Goal: Information Seeking & Learning: Check status

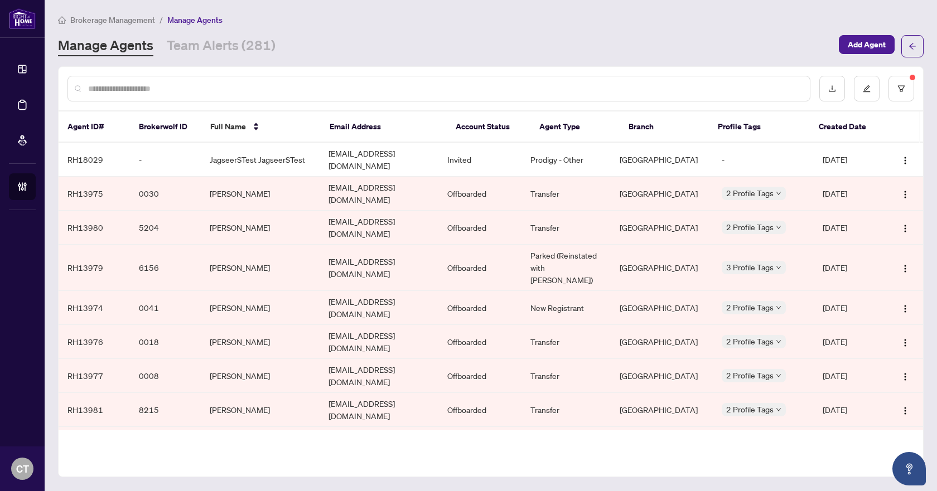
click at [226, 31] on div "Brokerage Management / Manage Agents Manage Agents Team Alerts (281) Add Agent" at bounding box center [491, 35] width 866 height 44
click at [225, 46] on link "Team Alerts (281)" at bounding box center [221, 46] width 109 height 20
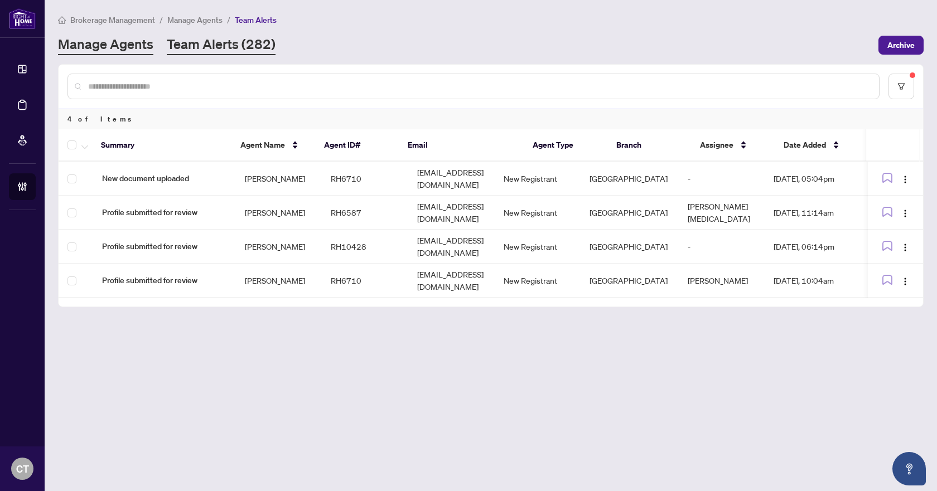
click at [151, 40] on link "Manage Agents" at bounding box center [105, 45] width 95 height 20
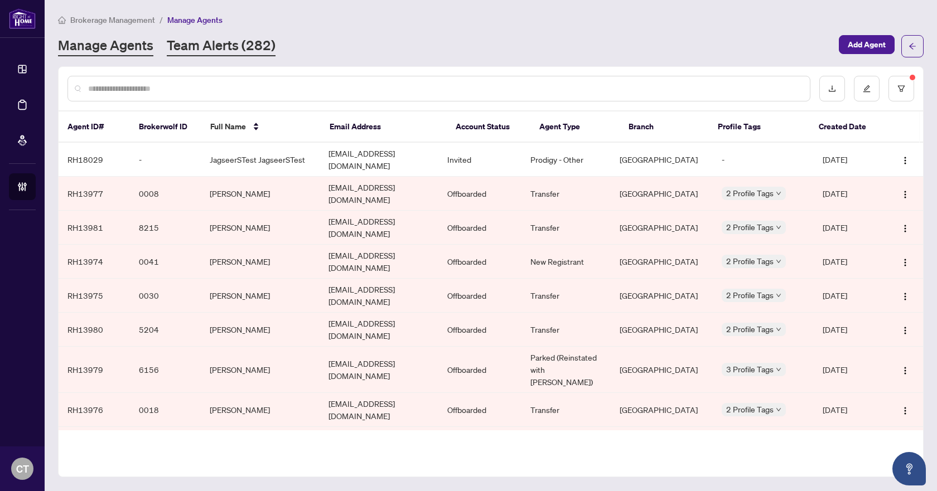
click at [247, 41] on link "Team Alerts (282)" at bounding box center [221, 46] width 109 height 20
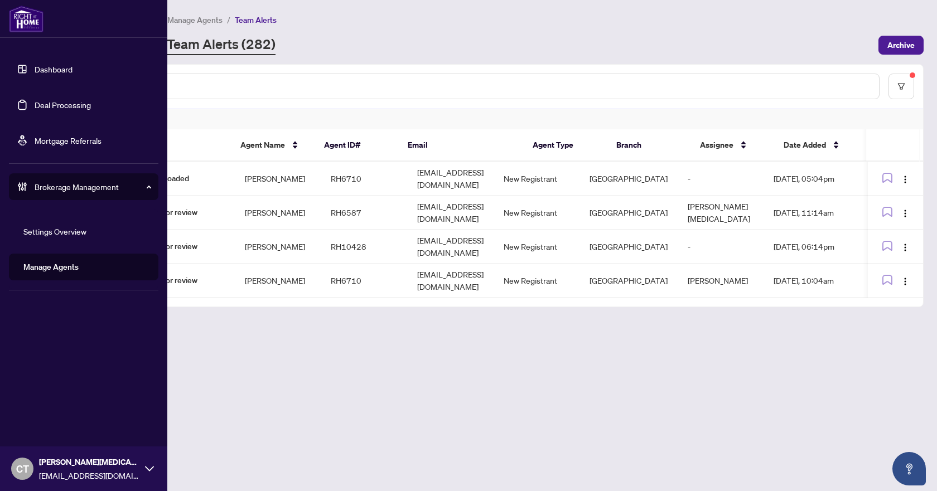
click at [35, 70] on link "Dashboard" at bounding box center [54, 69] width 38 height 10
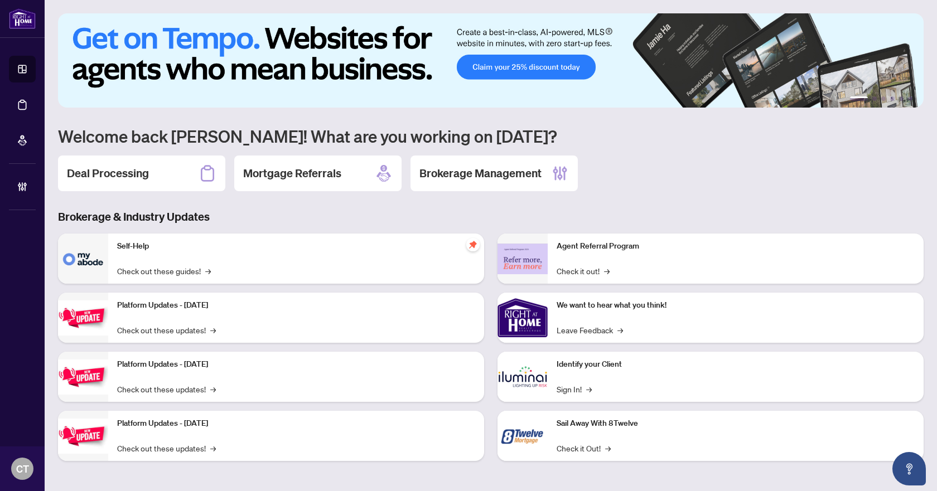
click at [526, 214] on h3 "Brokerage & Industry Updates" at bounding box center [491, 217] width 866 height 16
click at [129, 181] on h2 "Deal Processing" at bounding box center [108, 174] width 82 height 16
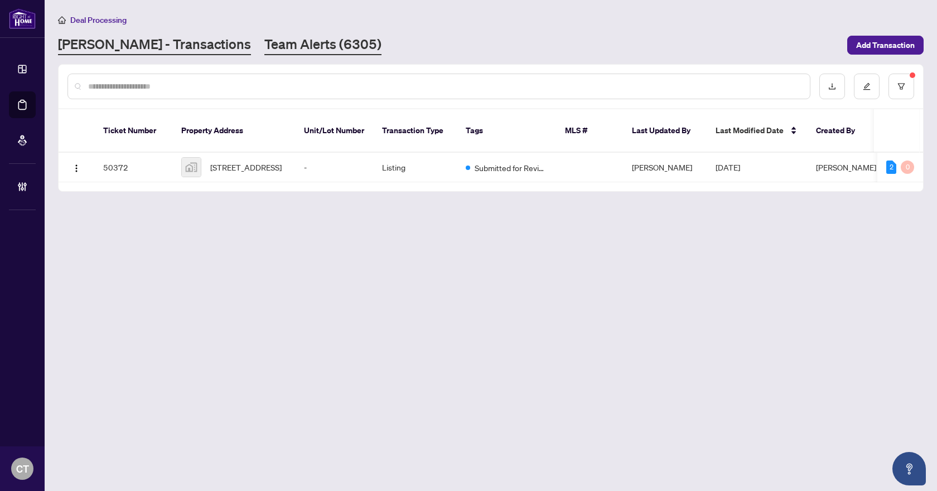
click at [264, 47] on link "Team Alerts (6305)" at bounding box center [322, 45] width 117 height 20
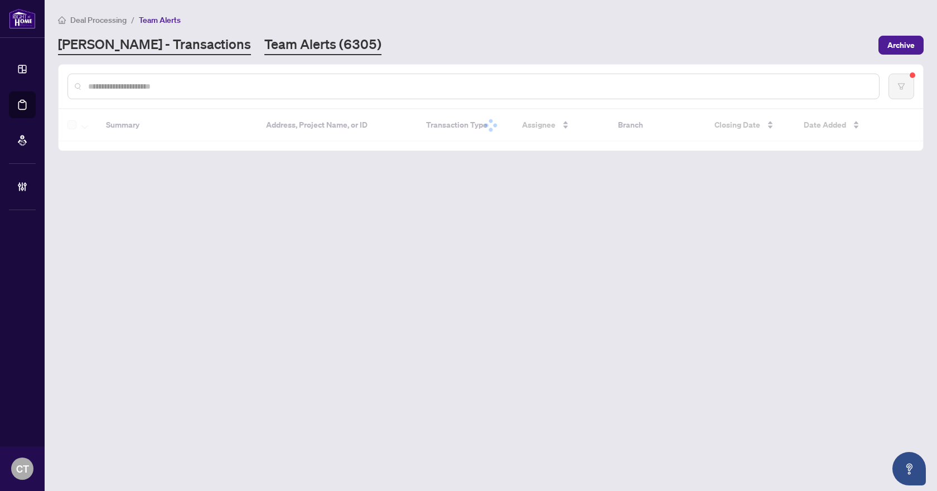
click at [168, 50] on link "[PERSON_NAME] - Transactions" at bounding box center [154, 45] width 193 height 20
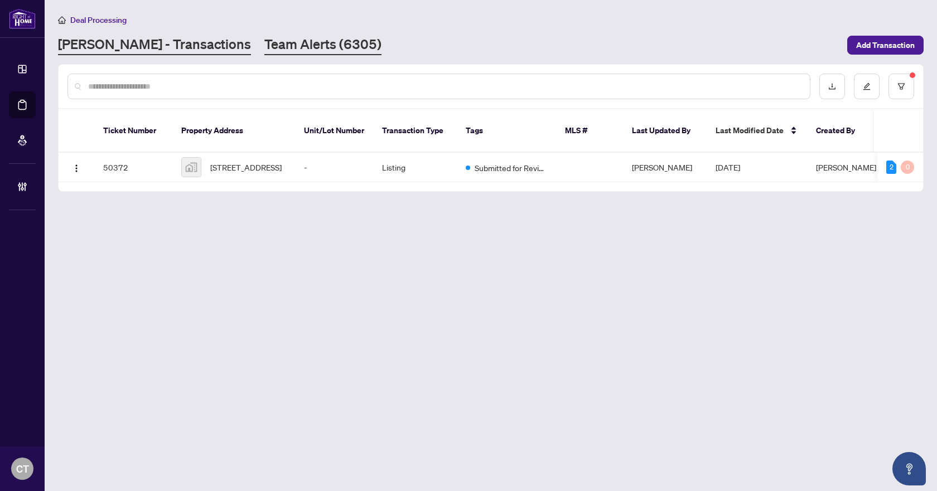
click at [264, 43] on link "Team Alerts (6305)" at bounding box center [322, 45] width 117 height 20
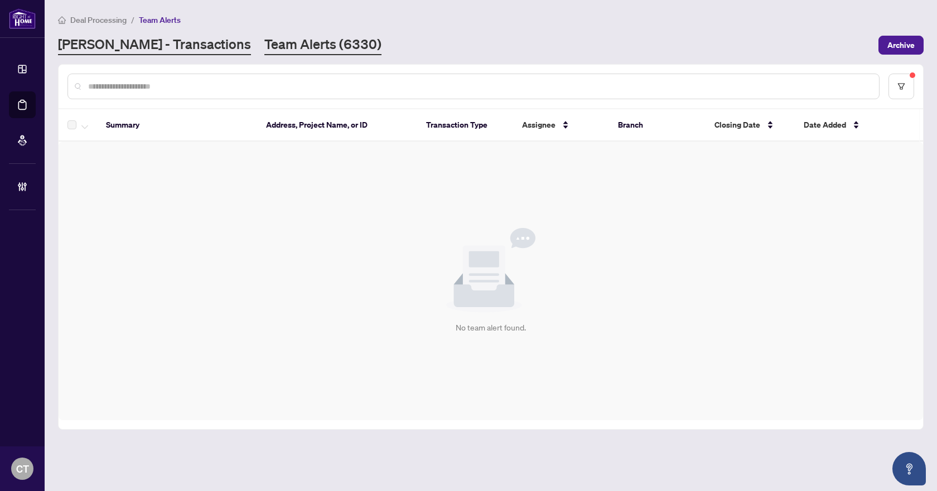
click at [107, 50] on link "[PERSON_NAME] - Transactions" at bounding box center [154, 45] width 193 height 20
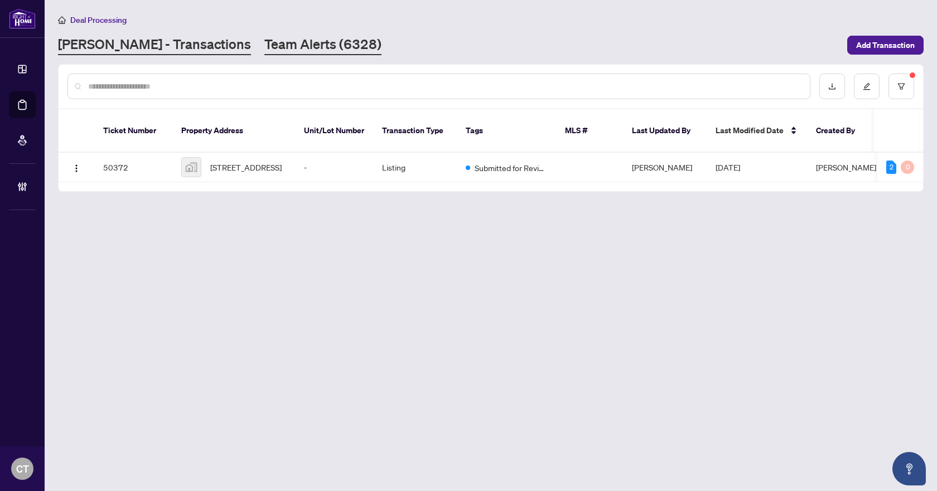
click at [264, 42] on link "Team Alerts (6328)" at bounding box center [322, 45] width 117 height 20
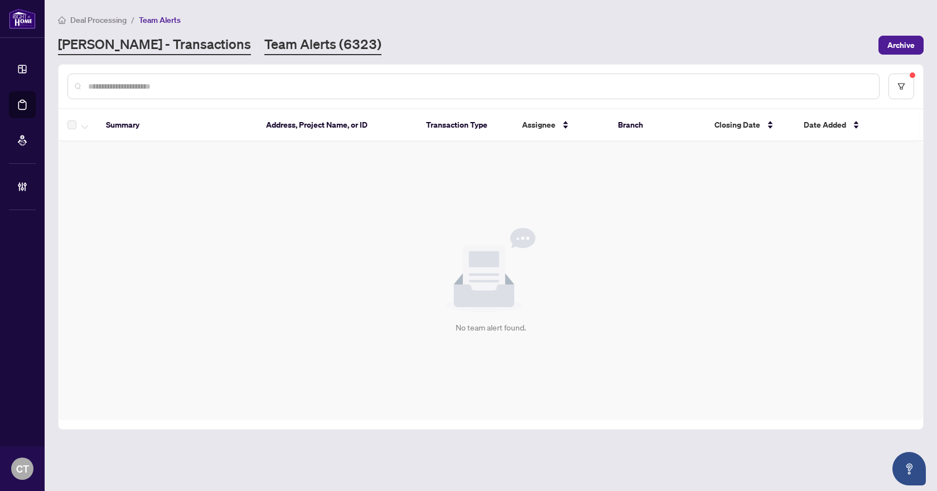
click at [147, 43] on link "[PERSON_NAME] - Transactions" at bounding box center [154, 45] width 193 height 20
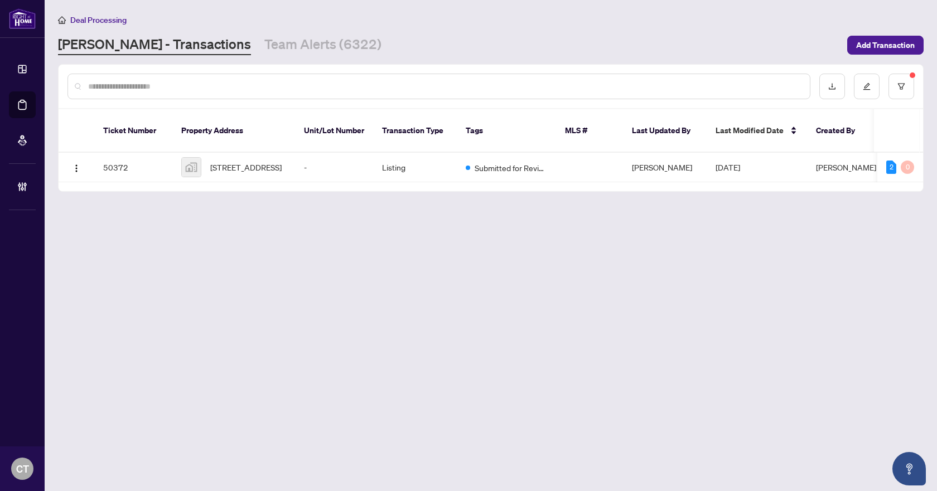
click at [221, 56] on main "Deal Processing [PERSON_NAME] - Transactions Team Alerts (6322) Add Transaction…" at bounding box center [491, 245] width 893 height 491
click at [290, 50] on link "Team Alerts (6322)" at bounding box center [322, 45] width 117 height 20
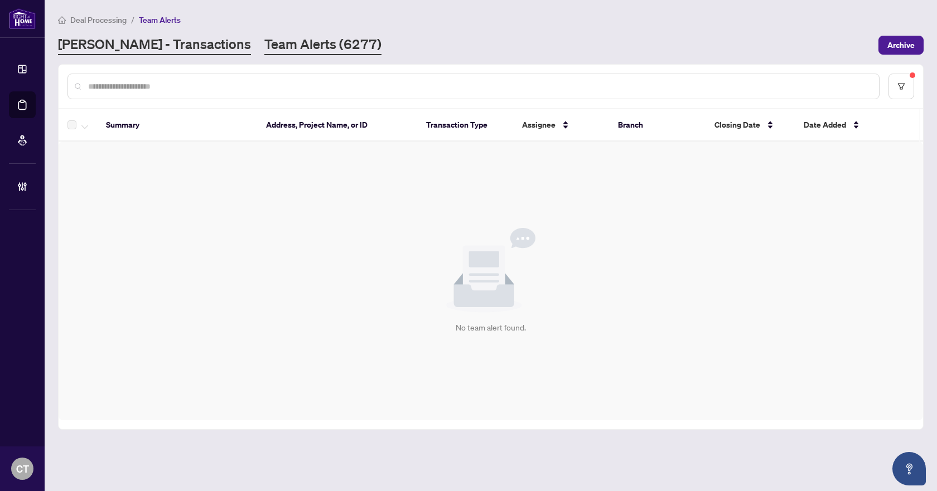
click at [167, 41] on link "[PERSON_NAME] - Transactions" at bounding box center [154, 45] width 193 height 20
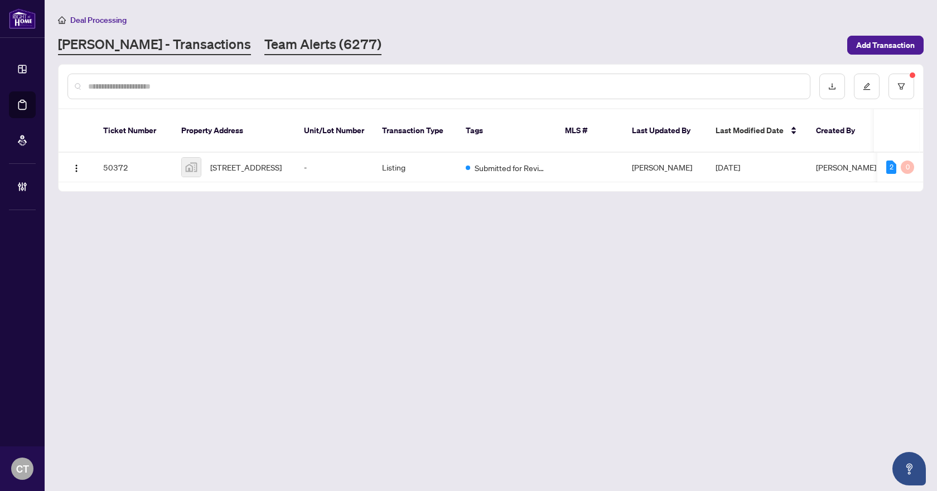
click at [264, 47] on link "Team Alerts (6277)" at bounding box center [322, 45] width 117 height 20
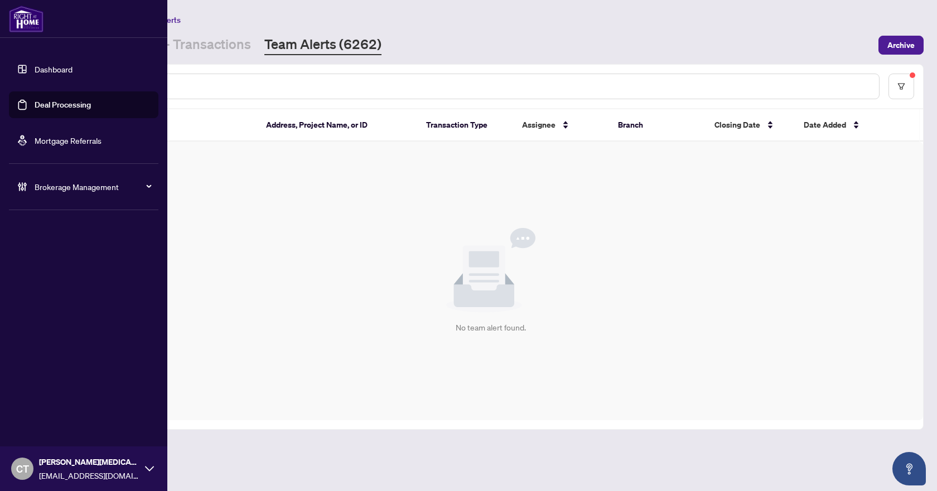
click at [83, 184] on span "Brokerage Management" at bounding box center [93, 187] width 116 height 12
click at [49, 265] on link "Manage Agents" at bounding box center [50, 267] width 55 height 10
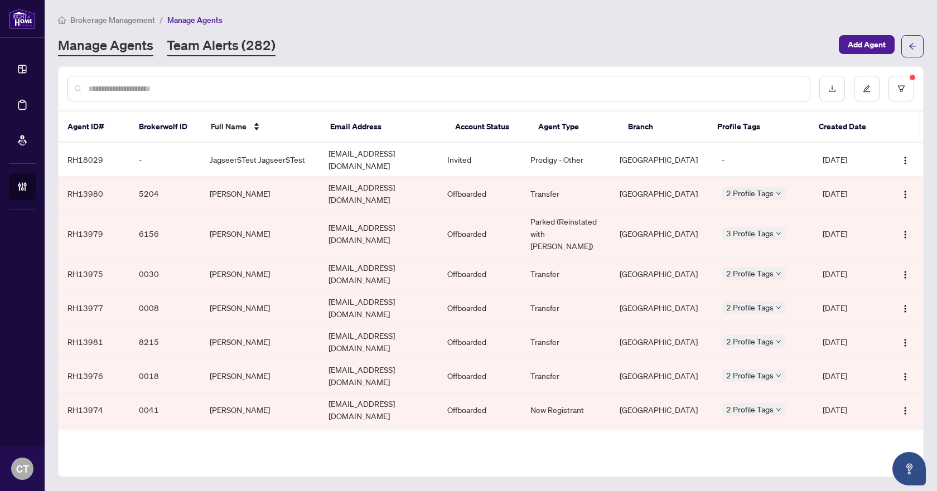
click at [223, 46] on link "Team Alerts (282)" at bounding box center [221, 46] width 109 height 20
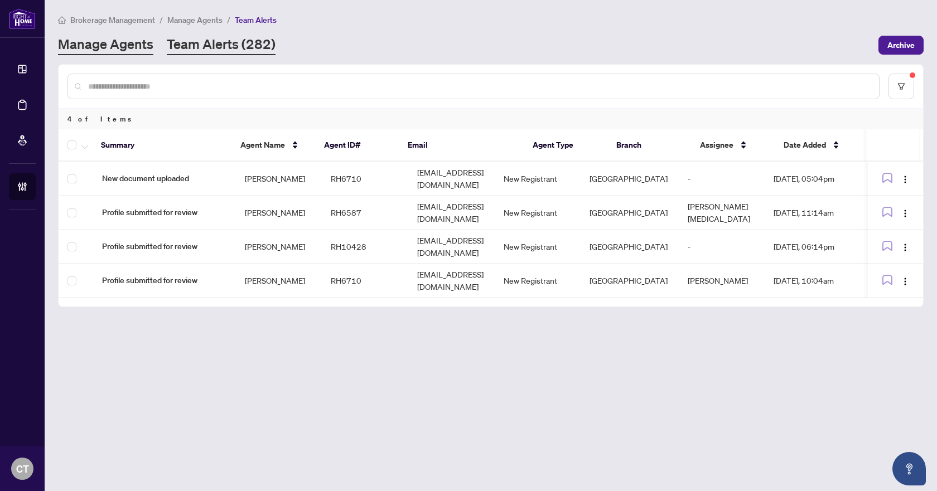
click at [127, 51] on link "Manage Agents" at bounding box center [105, 45] width 95 height 20
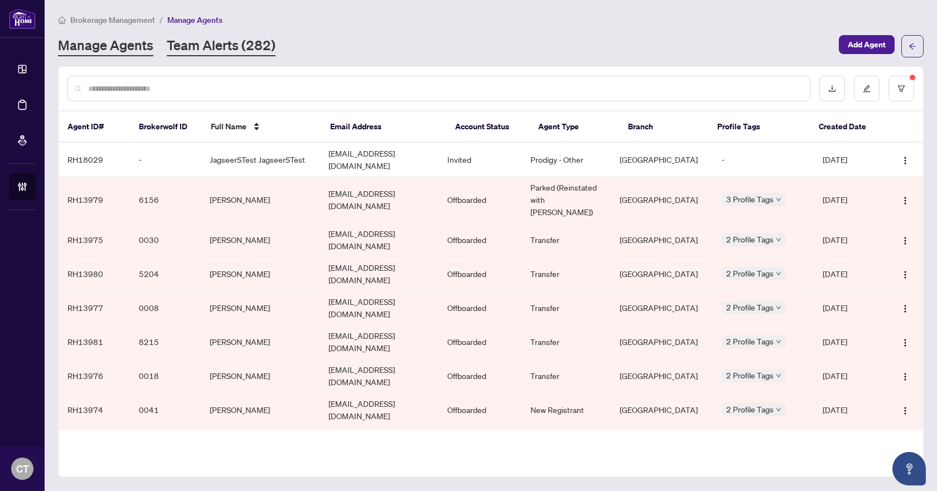
click at [259, 46] on link "Team Alerts (282)" at bounding box center [221, 46] width 109 height 20
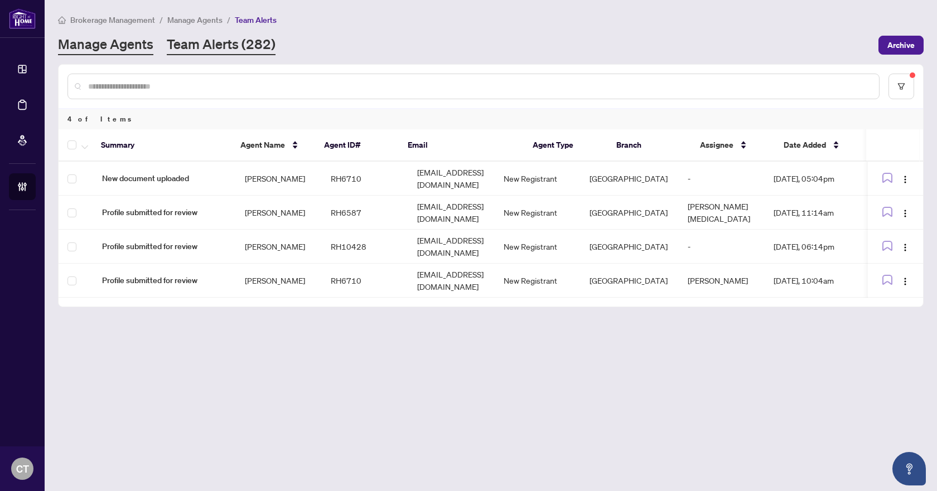
click at [126, 41] on link "Manage Agents" at bounding box center [105, 45] width 95 height 20
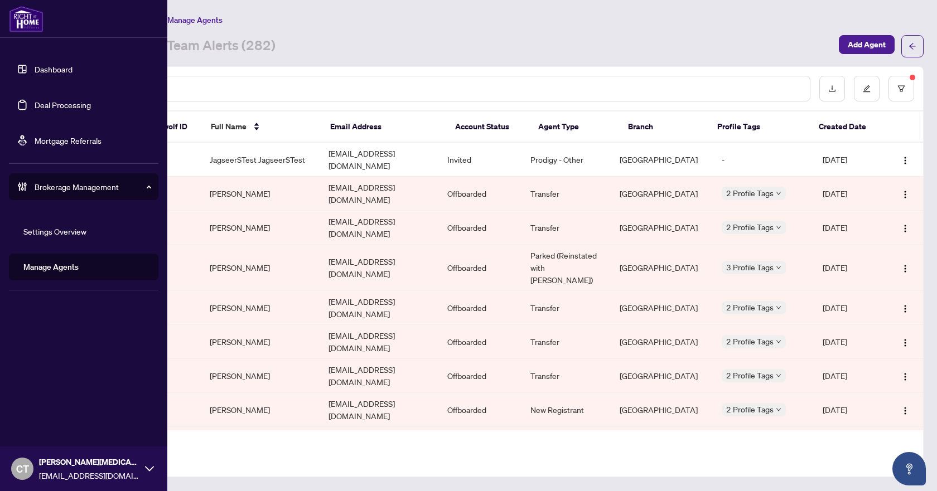
click at [35, 102] on link "Deal Processing" at bounding box center [63, 105] width 56 height 10
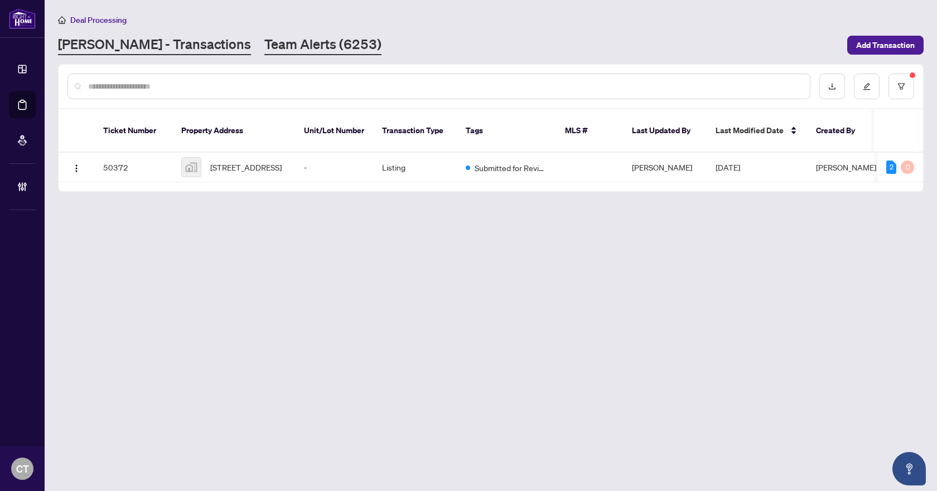
click at [264, 52] on link "Team Alerts (6253)" at bounding box center [322, 45] width 117 height 20
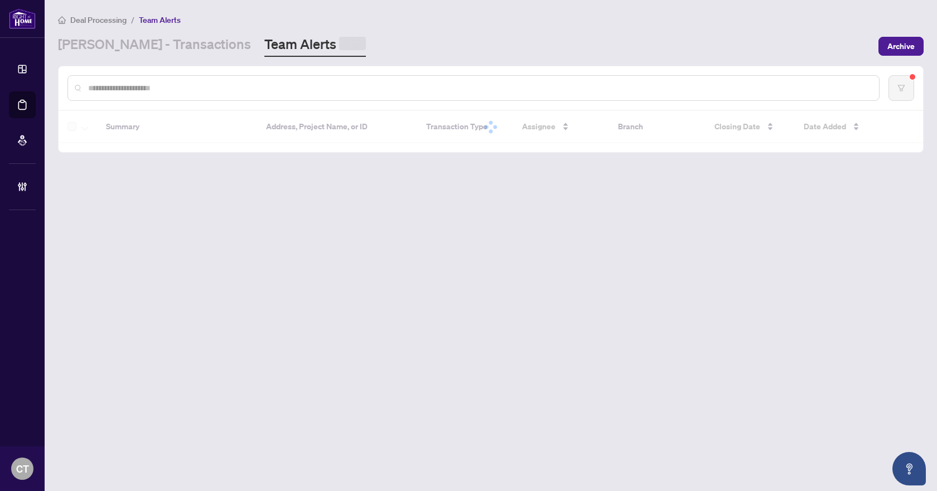
click at [96, 31] on div "Deal Processing / Team Alerts [PERSON_NAME] - Transactions Team Alerts Archive" at bounding box center [491, 35] width 866 height 44
click at [101, 46] on link "[PERSON_NAME] - Transactions" at bounding box center [154, 45] width 193 height 20
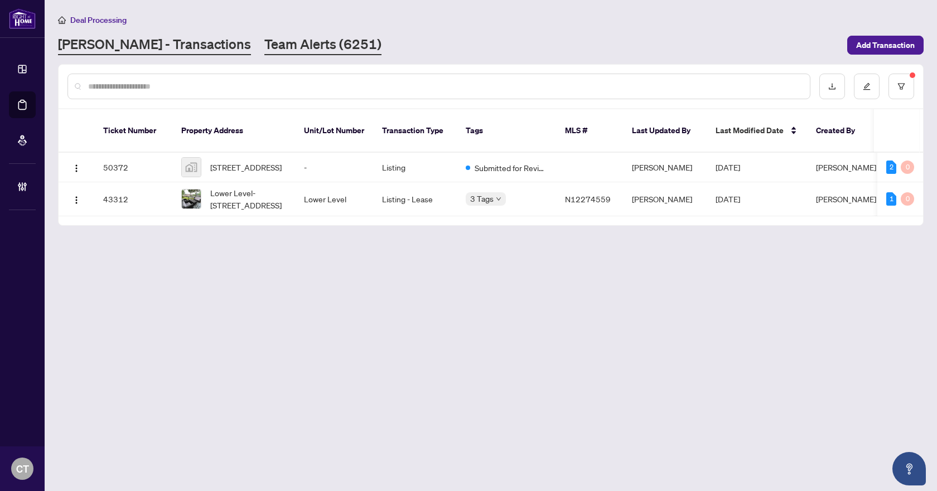
click at [264, 44] on link "Team Alerts (6251)" at bounding box center [322, 45] width 117 height 20
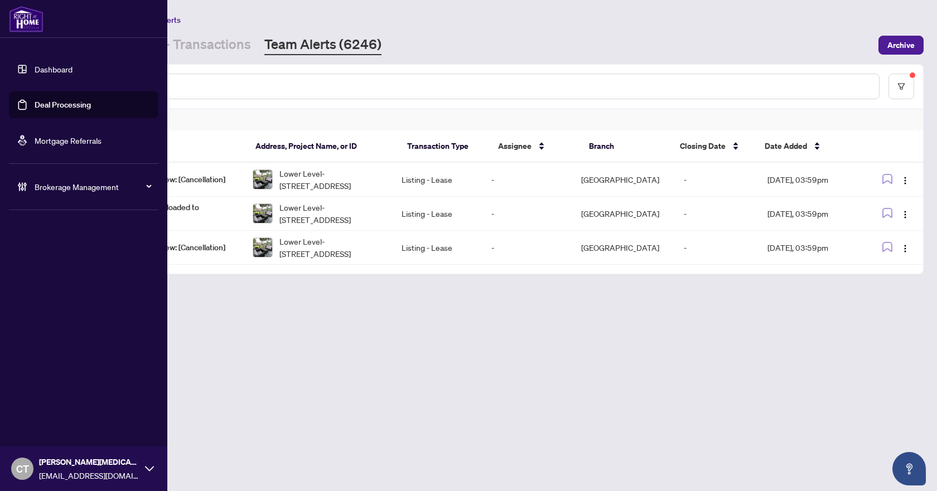
click at [52, 188] on span "Brokerage Management" at bounding box center [93, 187] width 116 height 12
click at [55, 268] on link "Manage Agents" at bounding box center [50, 267] width 55 height 10
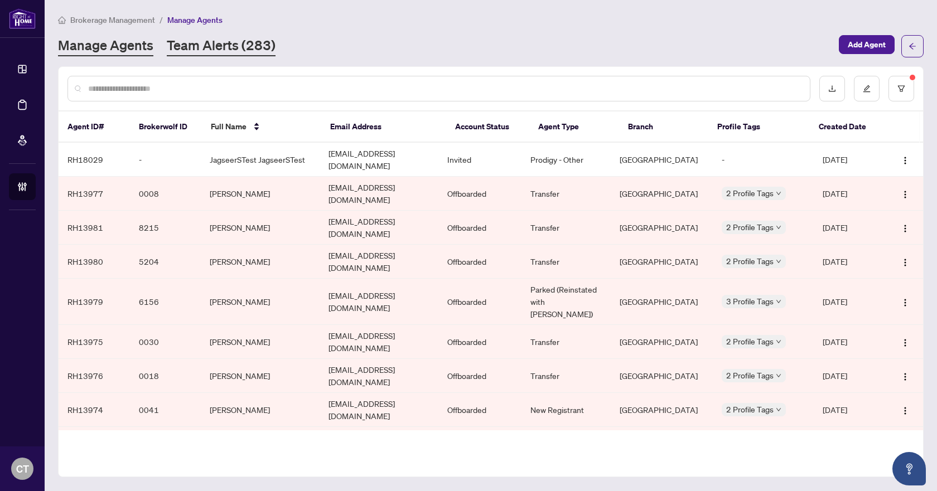
click at [209, 41] on link "Team Alerts (283)" at bounding box center [221, 46] width 109 height 20
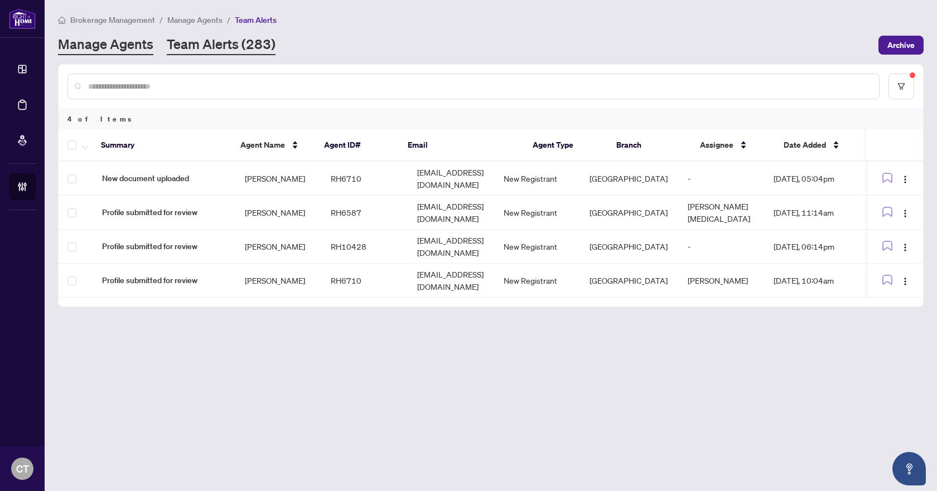
click at [132, 47] on link "Manage Agents" at bounding box center [105, 45] width 95 height 20
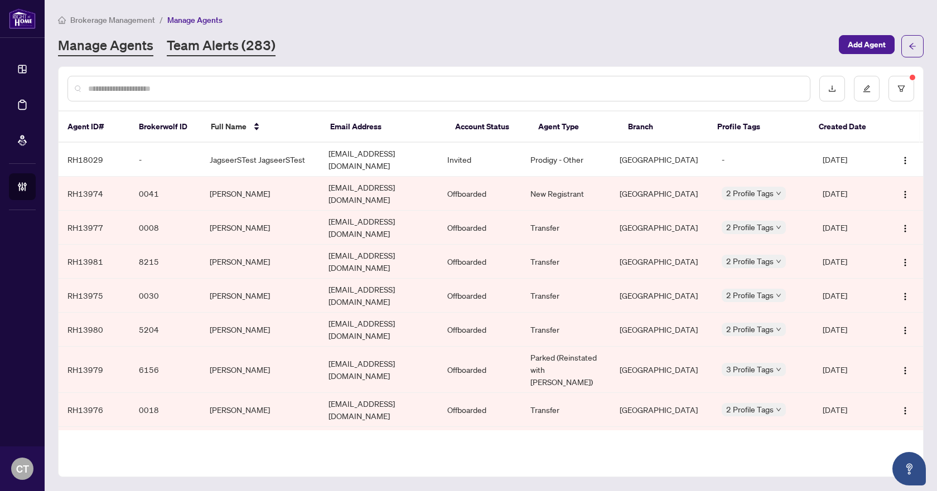
click at [213, 45] on link "Team Alerts (283)" at bounding box center [221, 46] width 109 height 20
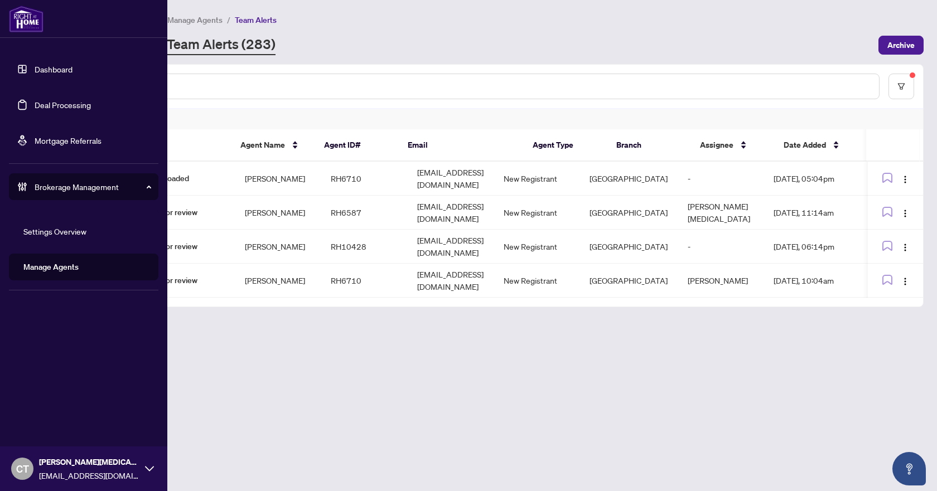
click at [70, 262] on link "Manage Agents" at bounding box center [50, 267] width 55 height 10
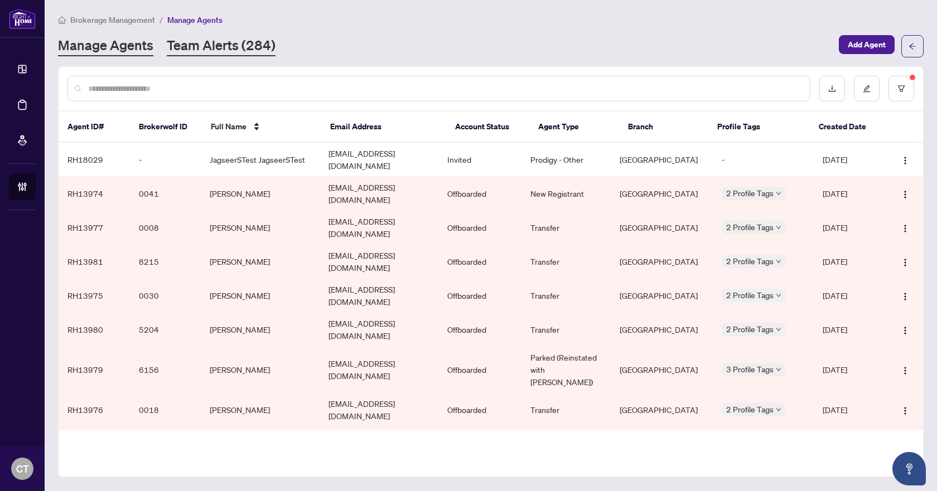
click at [218, 42] on link "Team Alerts (284)" at bounding box center [221, 46] width 109 height 20
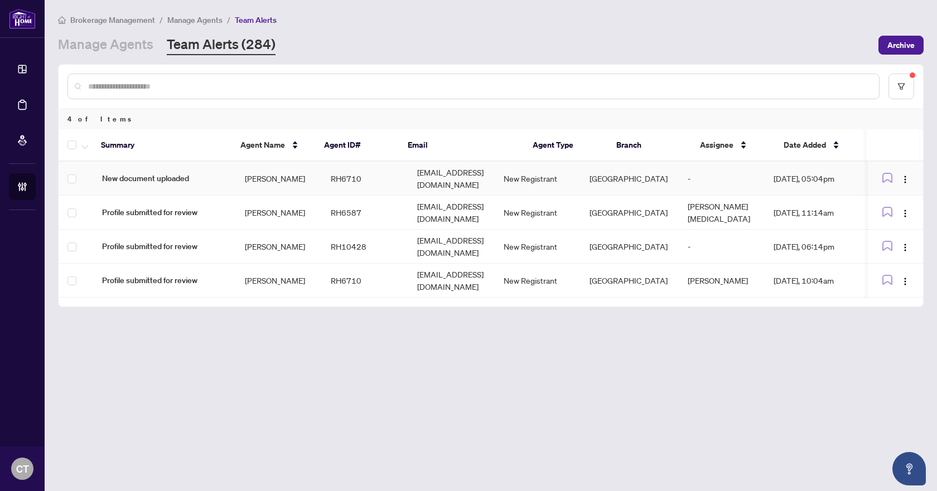
click at [286, 182] on td "[PERSON_NAME]" at bounding box center [279, 179] width 86 height 34
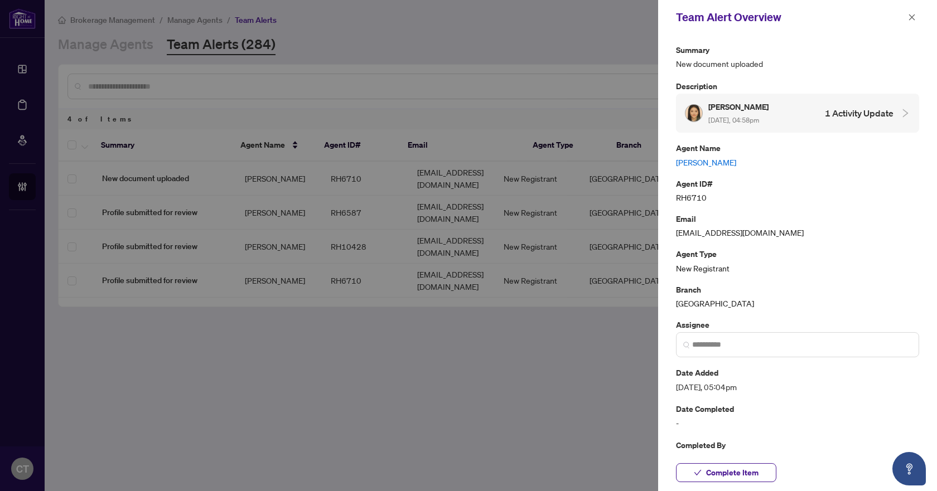
click at [689, 163] on link "[PERSON_NAME]" at bounding box center [797, 162] width 243 height 12
click at [914, 17] on icon "close" at bounding box center [912, 17] width 8 height 8
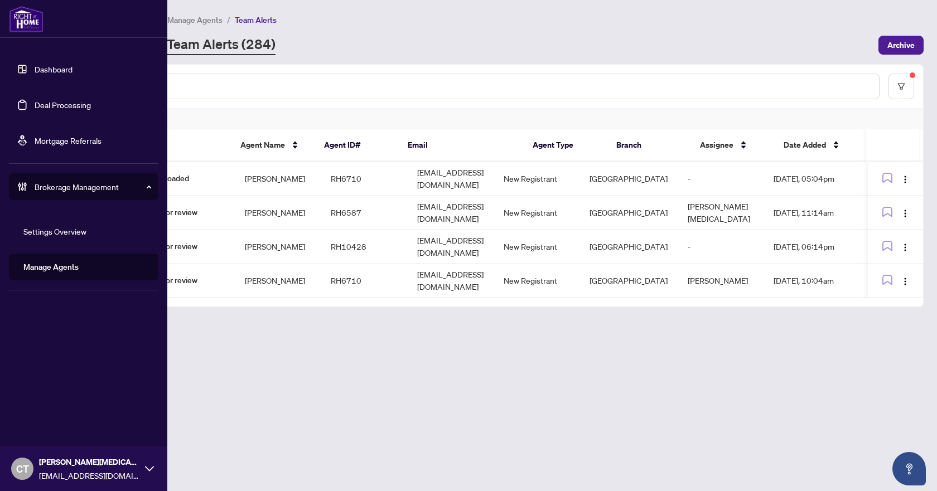
click at [35, 102] on link "Deal Processing" at bounding box center [63, 105] width 56 height 10
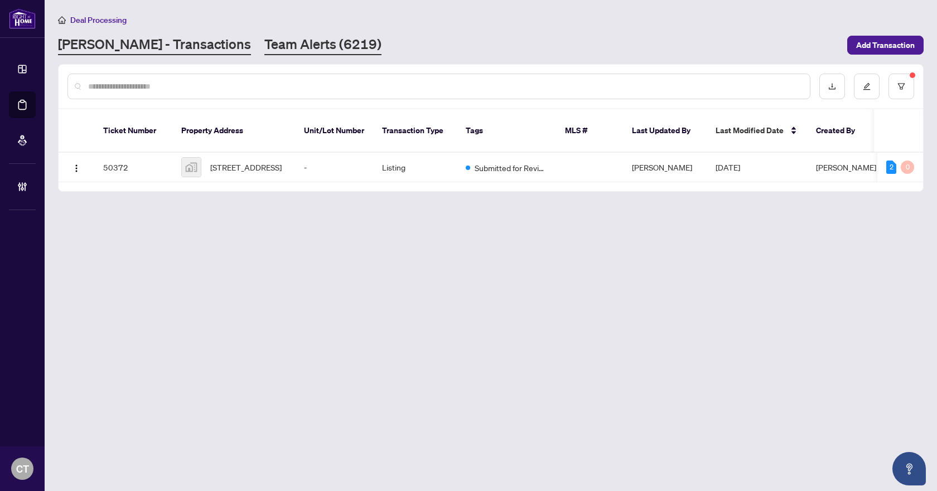
click at [266, 38] on link "Team Alerts (6219)" at bounding box center [322, 45] width 117 height 20
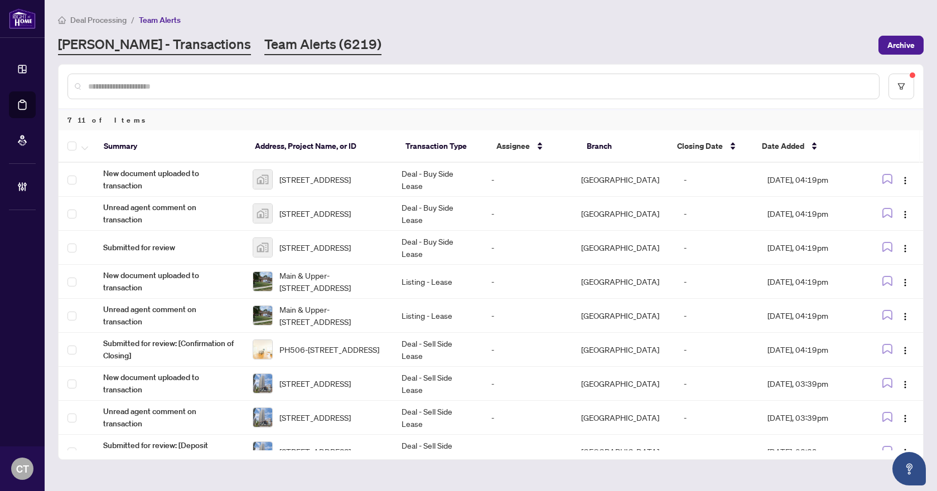
click at [171, 43] on link "[PERSON_NAME] - Transactions" at bounding box center [154, 45] width 193 height 20
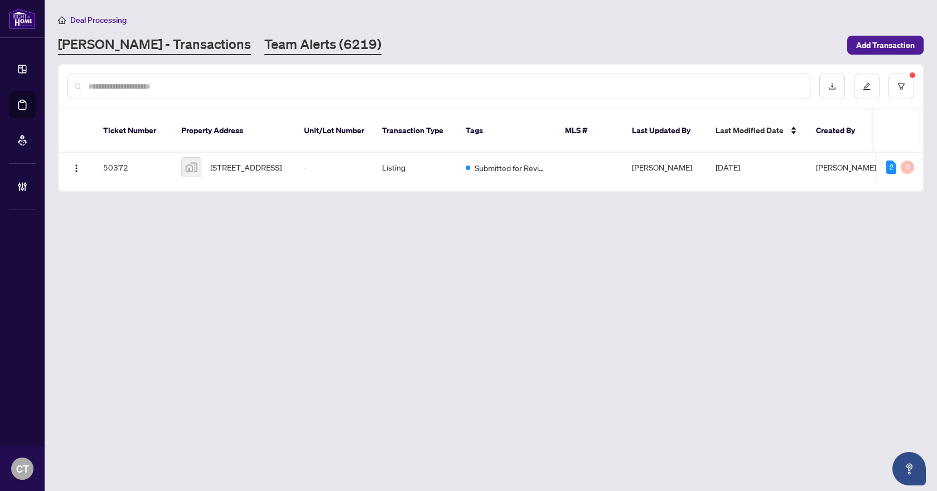
click at [264, 42] on link "Team Alerts (6219)" at bounding box center [322, 45] width 117 height 20
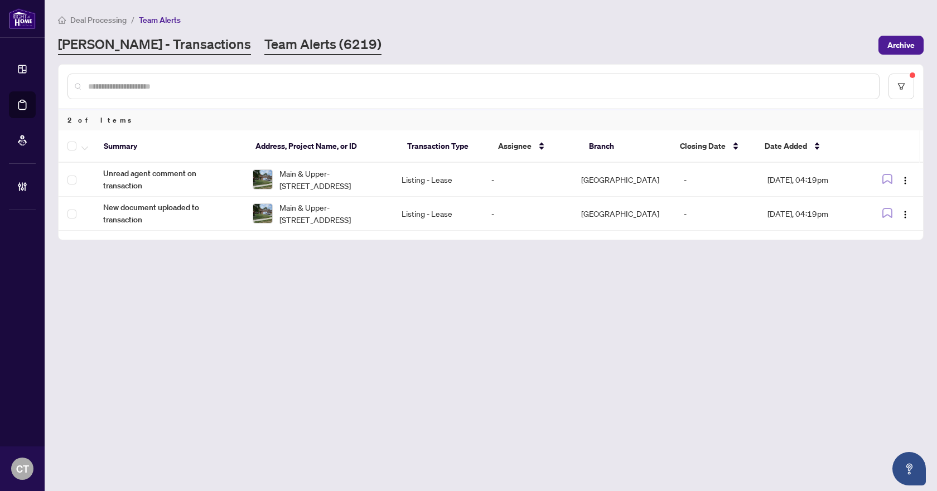
click at [167, 47] on link "[PERSON_NAME] - Transactions" at bounding box center [154, 45] width 193 height 20
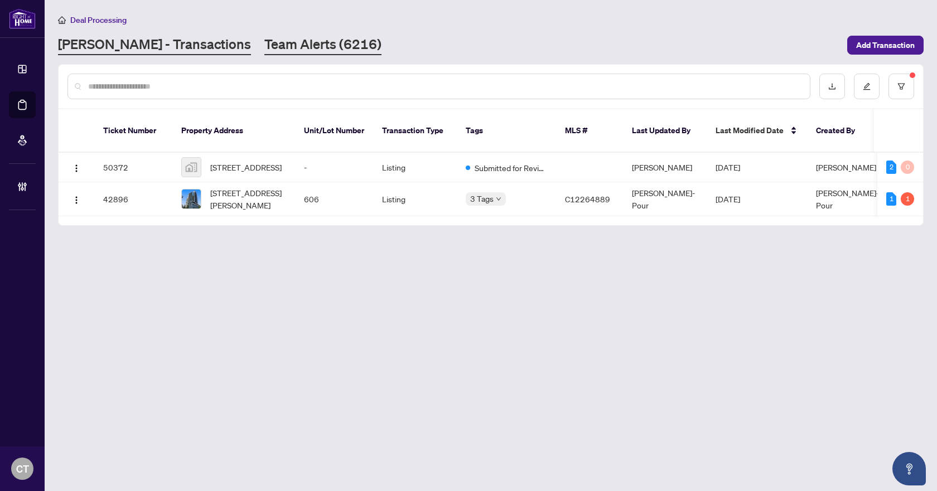
click at [264, 38] on link "Team Alerts (6216)" at bounding box center [322, 45] width 117 height 20
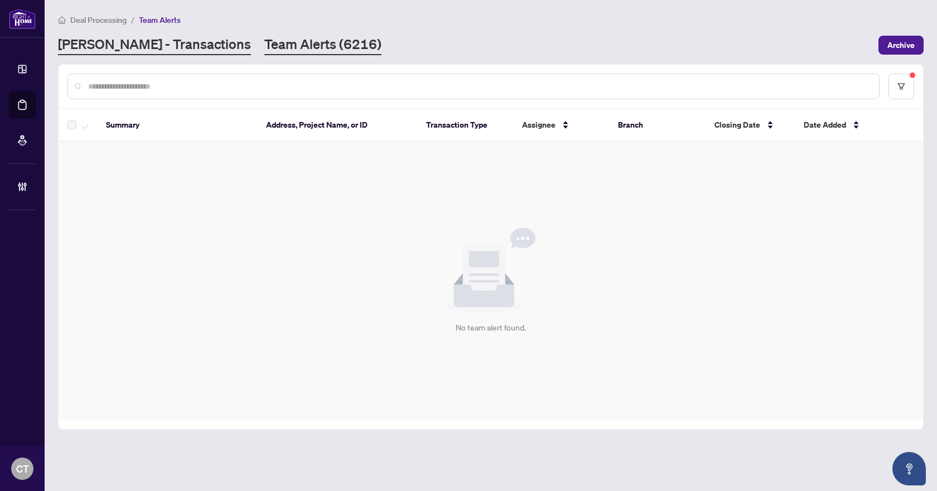
click at [161, 49] on link "[PERSON_NAME] - Transactions" at bounding box center [154, 45] width 193 height 20
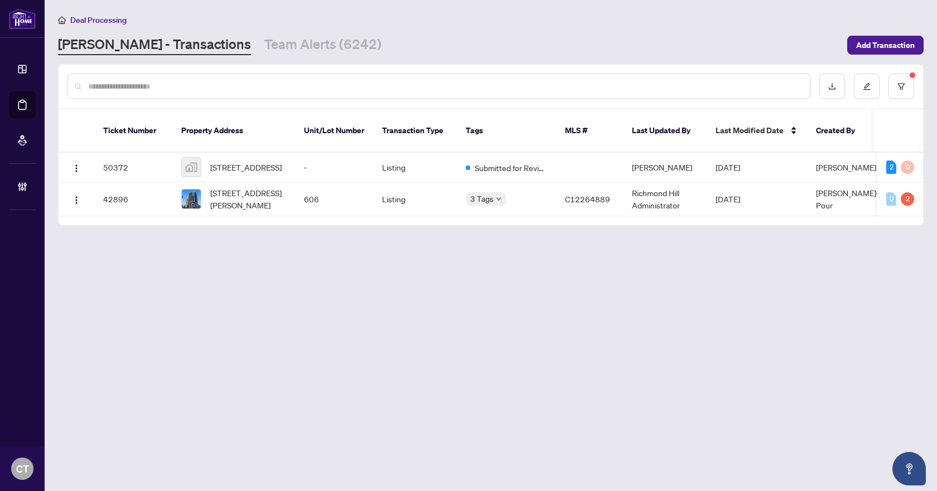
click at [220, 81] on input "text" at bounding box center [444, 86] width 713 height 12
paste input "*********"
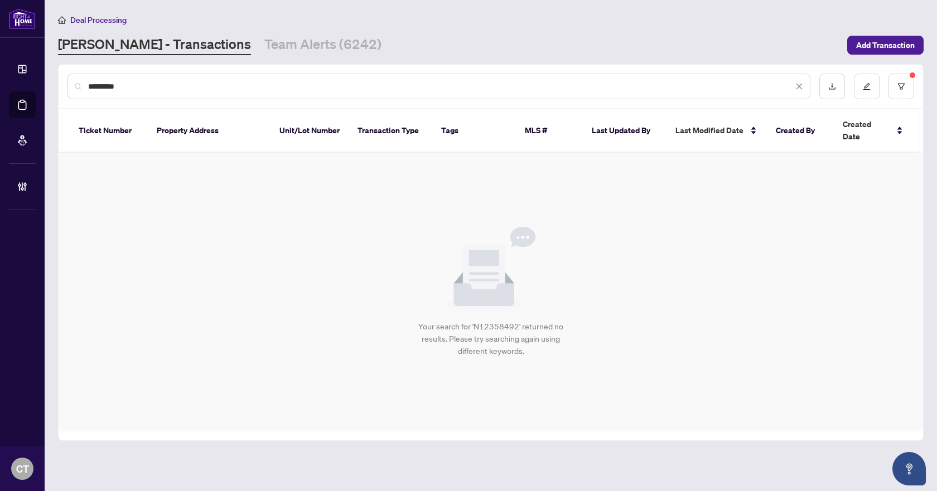
type input "*********"
click at [915, 90] on div "*********" at bounding box center [491, 87] width 865 height 44
click at [899, 91] on button "button" at bounding box center [902, 87] width 26 height 26
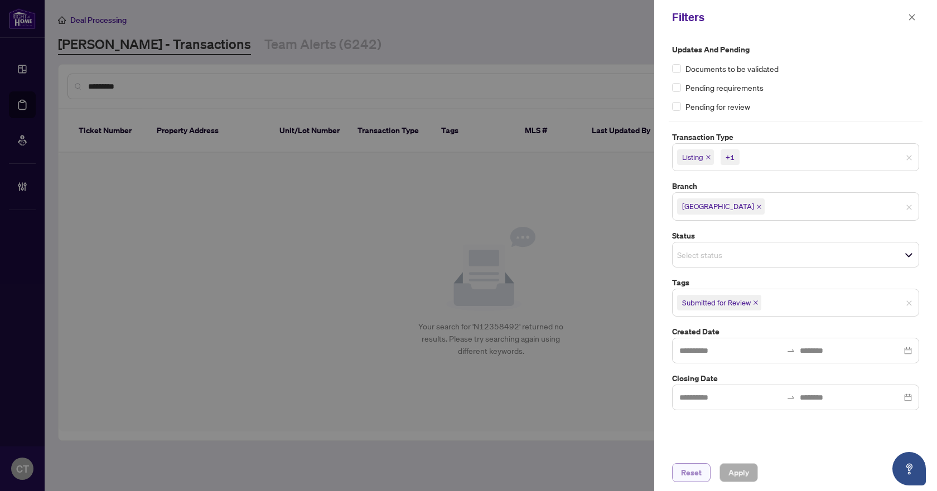
click at [696, 472] on span "Reset" at bounding box center [691, 473] width 21 height 18
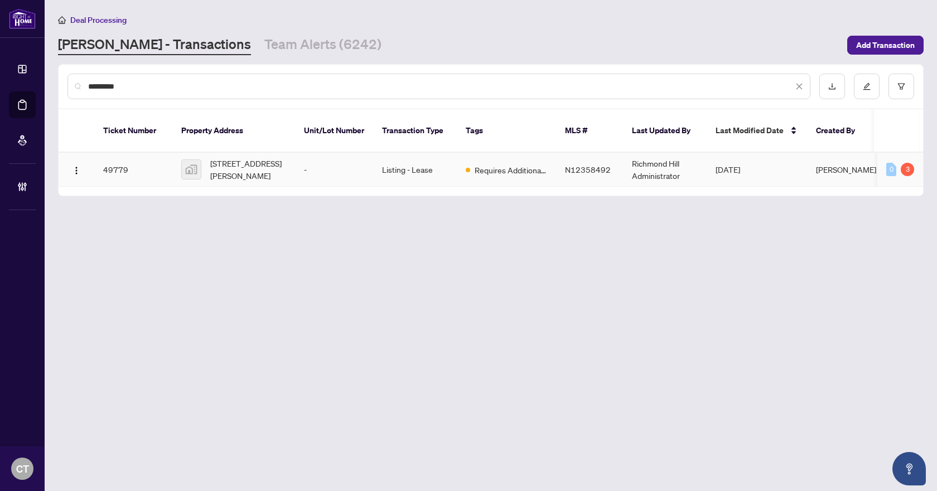
click at [489, 173] on td "Requires Additional Docs" at bounding box center [506, 170] width 99 height 34
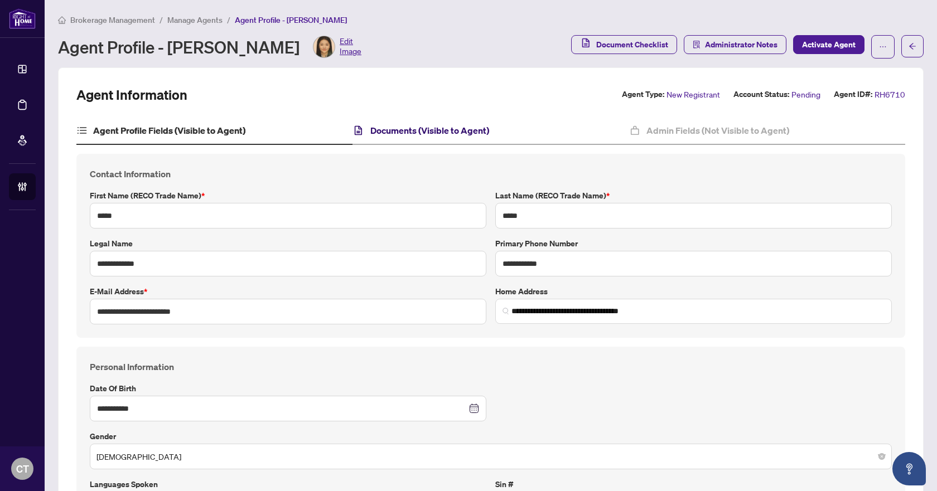
click at [462, 131] on h4 "Documents (Visible to Agent)" at bounding box center [429, 130] width 119 height 13
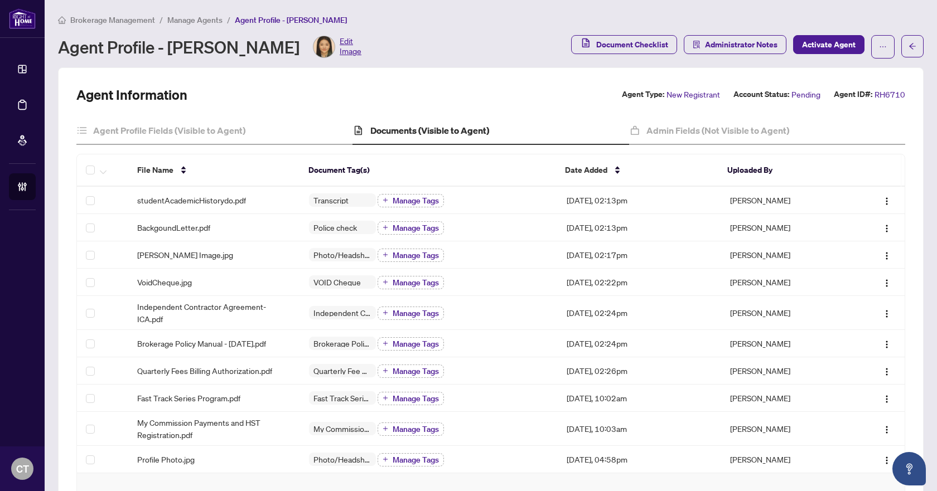
click at [186, 19] on span "Manage Agents" at bounding box center [194, 20] width 55 height 10
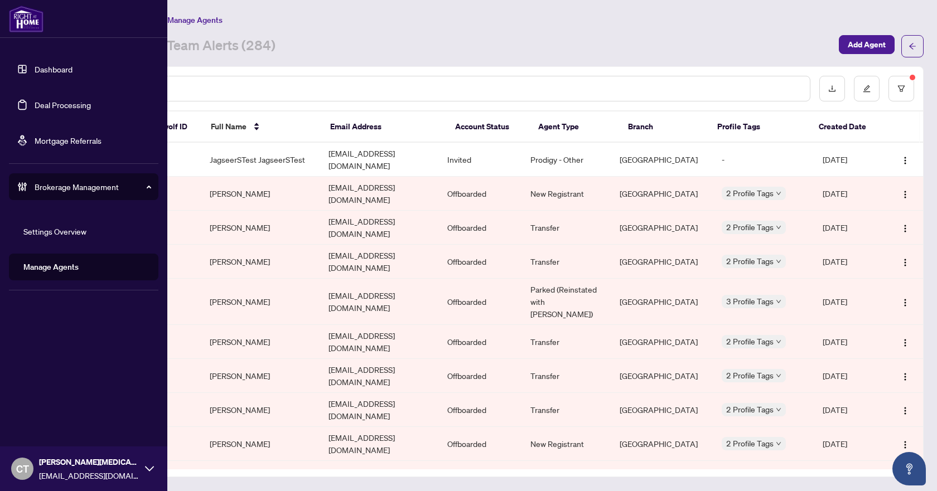
click at [31, 186] on div "Brokerage Management" at bounding box center [83, 186] width 149 height 27
click at [75, 187] on span "Brokerage Management" at bounding box center [93, 187] width 116 height 12
click at [58, 266] on link "Manage Agents" at bounding box center [50, 267] width 55 height 10
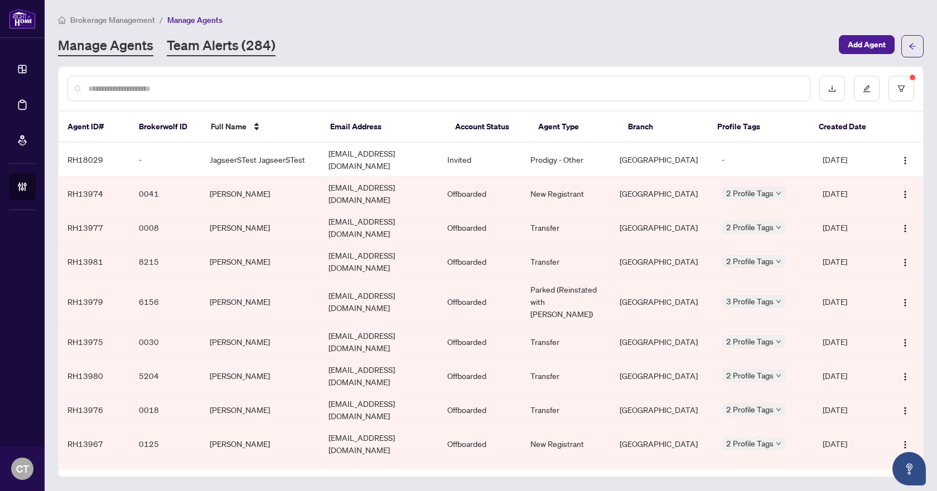
click at [256, 46] on link "Team Alerts (284)" at bounding box center [221, 46] width 109 height 20
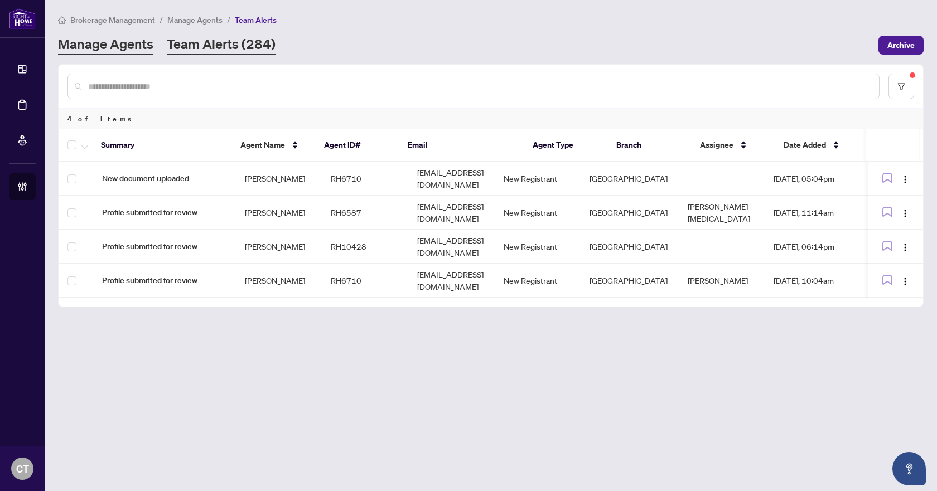
click at [118, 42] on link "Manage Agents" at bounding box center [105, 45] width 95 height 20
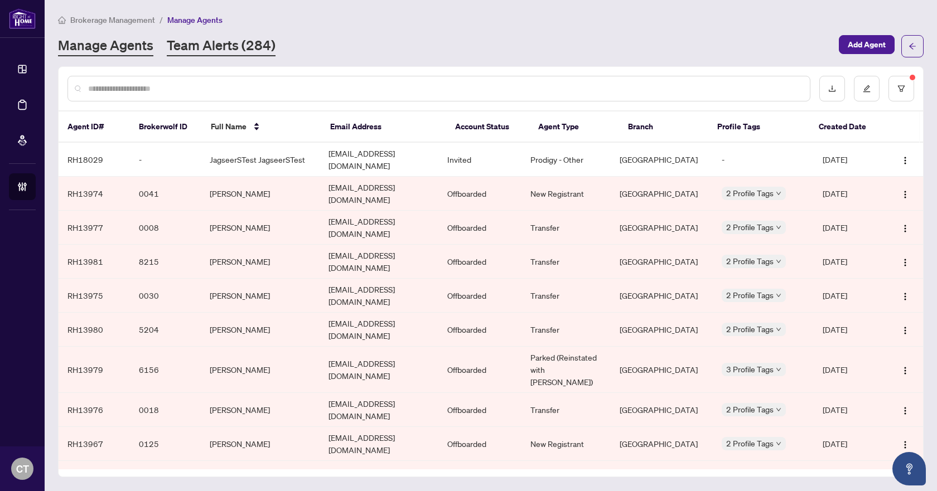
click at [225, 53] on link "Team Alerts (284)" at bounding box center [221, 46] width 109 height 20
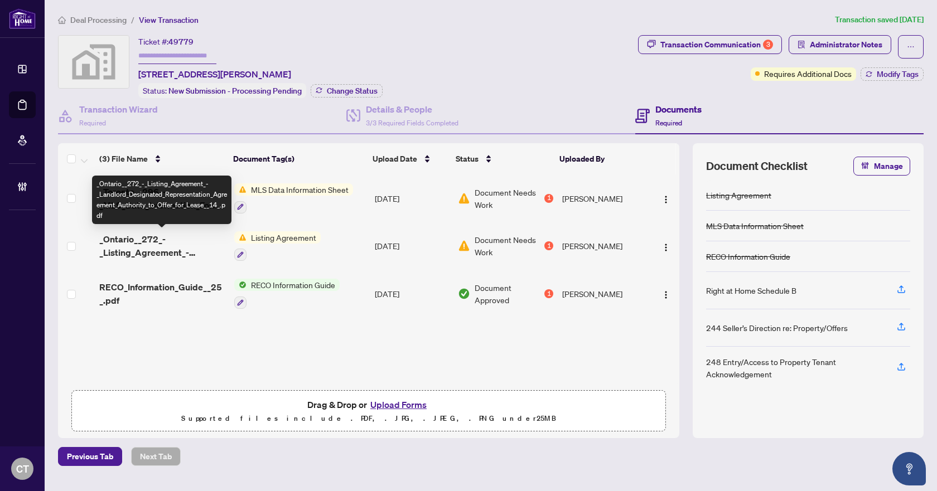
click at [161, 238] on span "_Ontario__272_-_Listing_Agreement_-_Landlord_Designated_Representation_Agreemen…" at bounding box center [162, 246] width 126 height 27
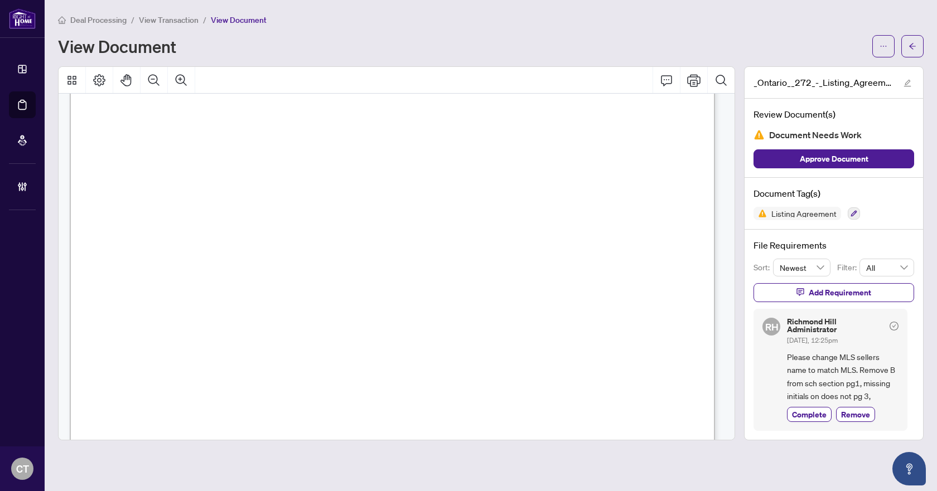
scroll to position [56, 0]
click at [905, 49] on button "button" at bounding box center [912, 46] width 22 height 22
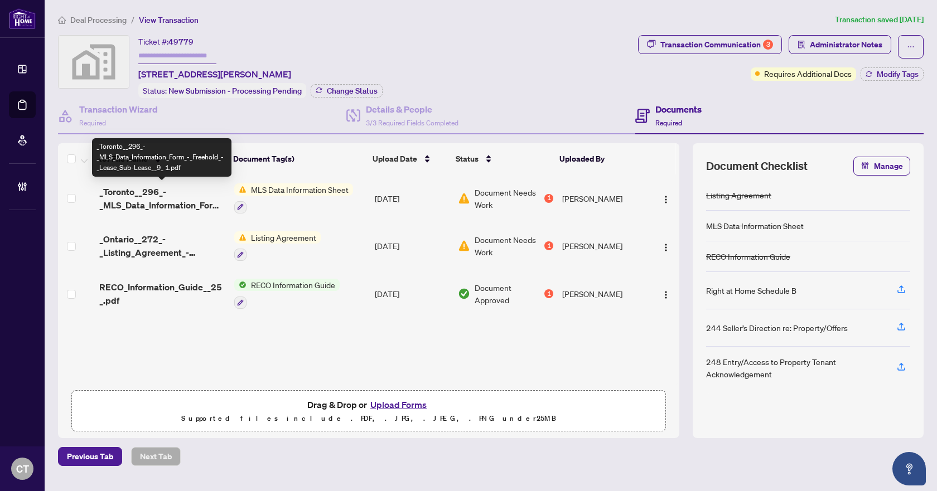
click at [187, 204] on span "_Toronto__296_-_MLS_Data_Information_Form_-_Freehold_-_Lease_Sub-Lease__9_ 1.pdf" at bounding box center [162, 198] width 126 height 27
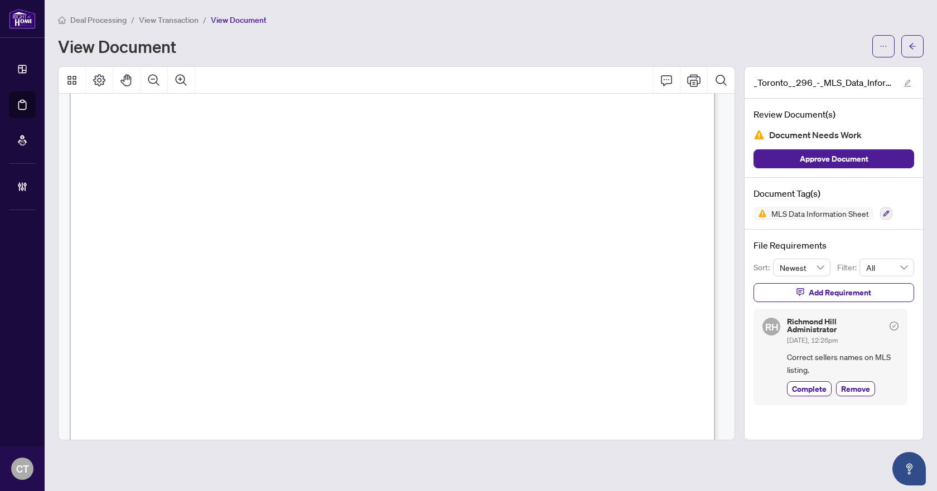
scroll to position [279, 0]
click at [905, 41] on button "button" at bounding box center [912, 46] width 22 height 22
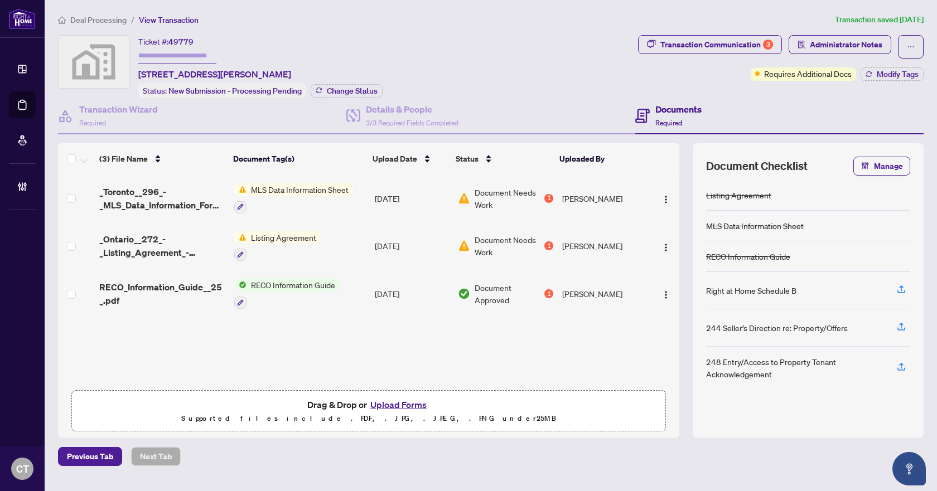
click at [533, 41] on div "Ticket #: 49779 75 O'Connor Crescent, Richmond Hill, ON, Canada Status: New Sub…" at bounding box center [346, 66] width 576 height 63
click at [85, 20] on span "Deal Processing" at bounding box center [98, 20] width 56 height 10
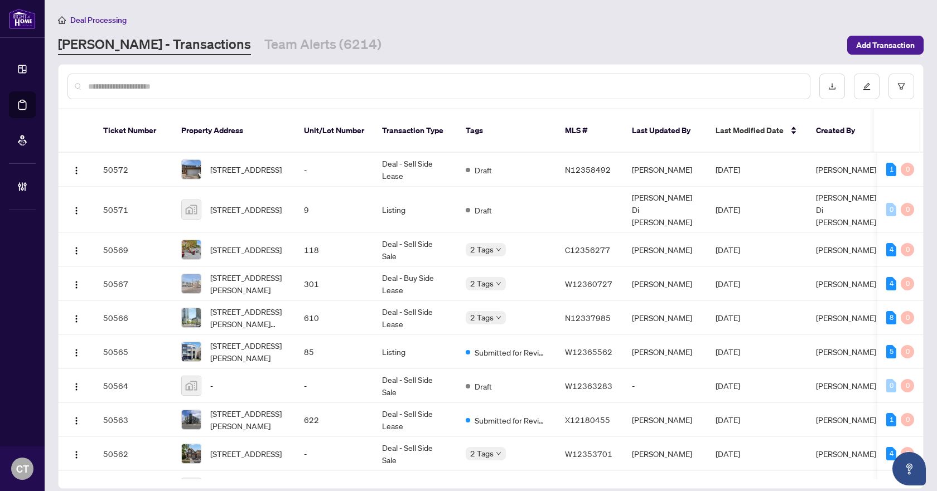
click at [389, 80] on input "text" at bounding box center [444, 86] width 713 height 12
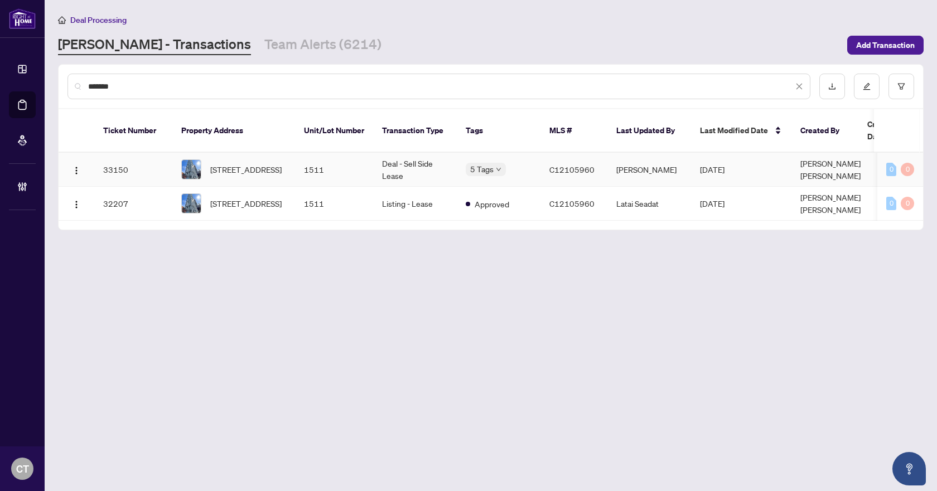
type input "*******"
click at [426, 156] on td "Deal - Sell Side Lease" at bounding box center [415, 170] width 84 height 34
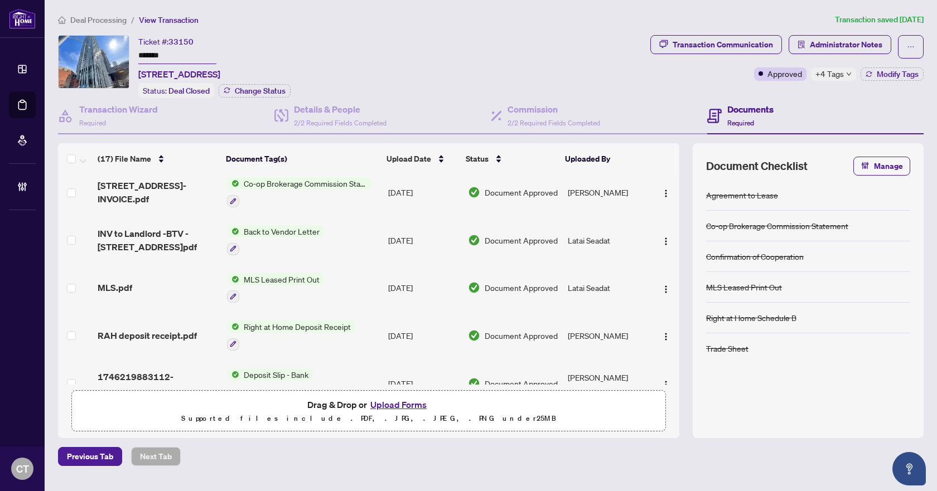
scroll to position [112, 0]
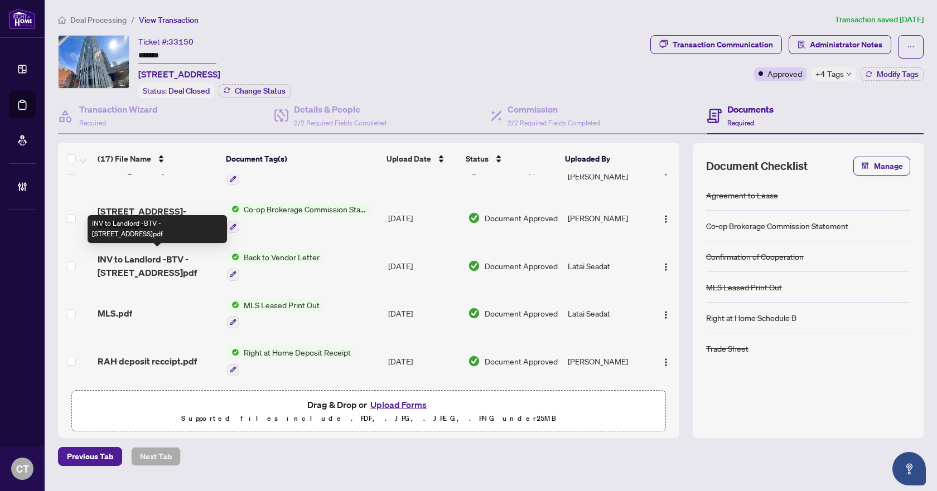
click at [170, 256] on span "INV to Landlord -BTV - 1 Yorkville Ave 1511.pdf" at bounding box center [158, 266] width 120 height 27
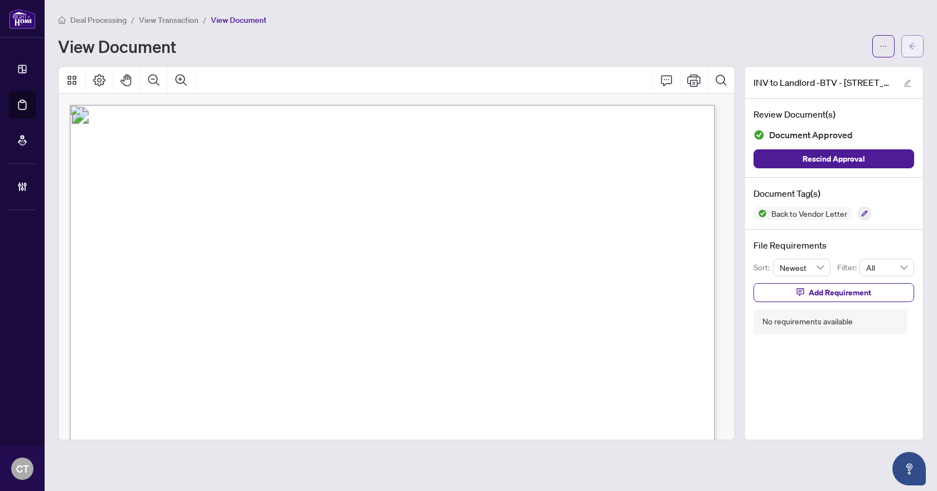
click at [909, 40] on span "button" at bounding box center [913, 46] width 8 height 18
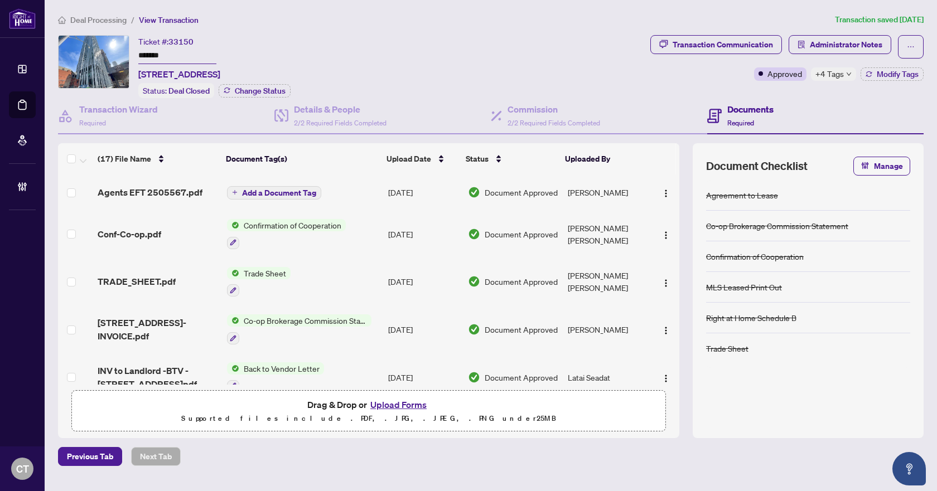
drag, startPoint x: 549, startPoint y: 70, endPoint x: 557, endPoint y: 59, distance: 13.3
click at [549, 70] on div "Ticket #: 33150 ******* 1511-1 Yorkville Ave, Toronto, Ontario M4W 0B1, Canada …" at bounding box center [352, 66] width 588 height 63
